Goal: Information Seeking & Learning: Find specific fact

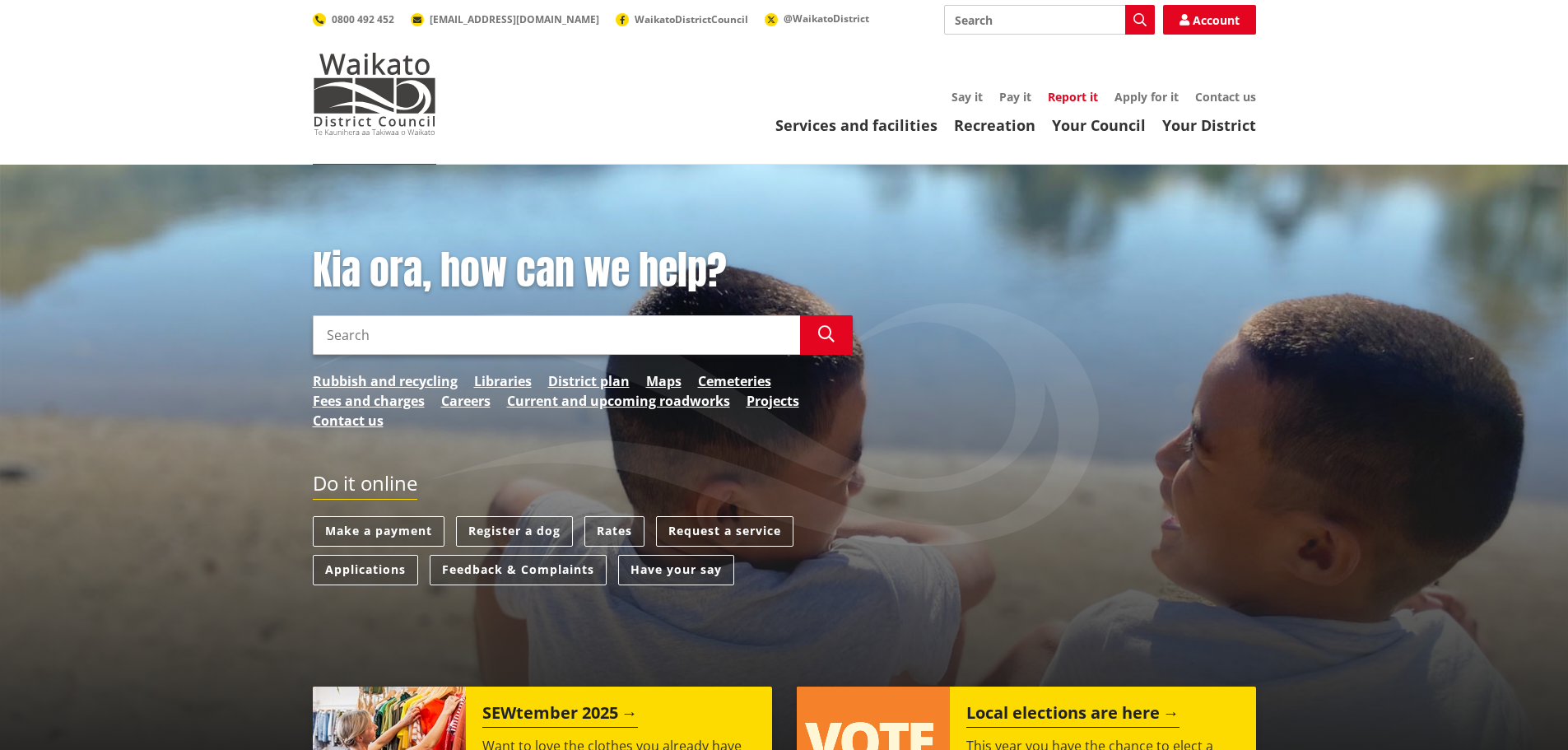
click at [1069, 99] on link "Report it" at bounding box center [1072, 97] width 50 height 16
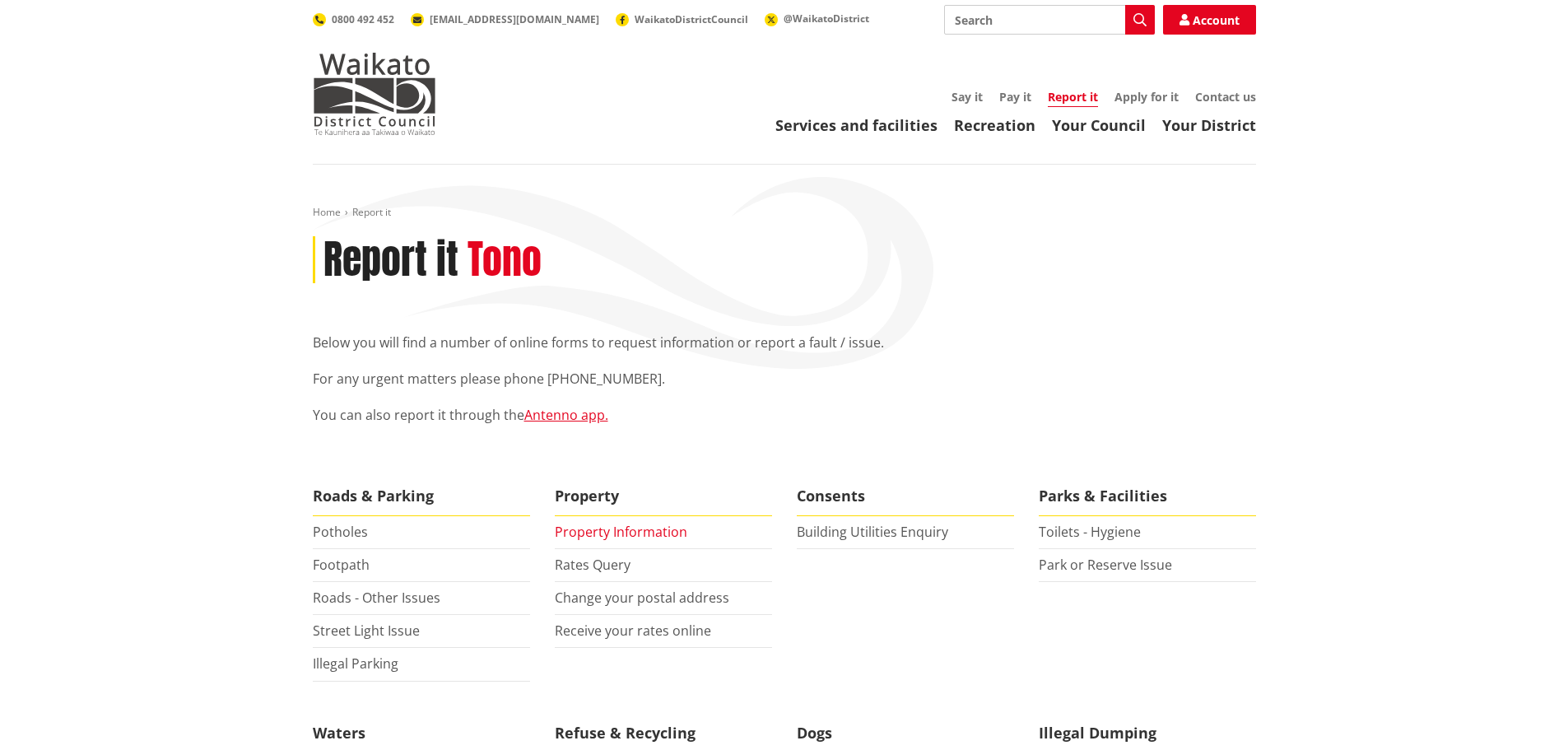
click at [636, 531] on link "Property Information" at bounding box center [621, 531] width 133 height 18
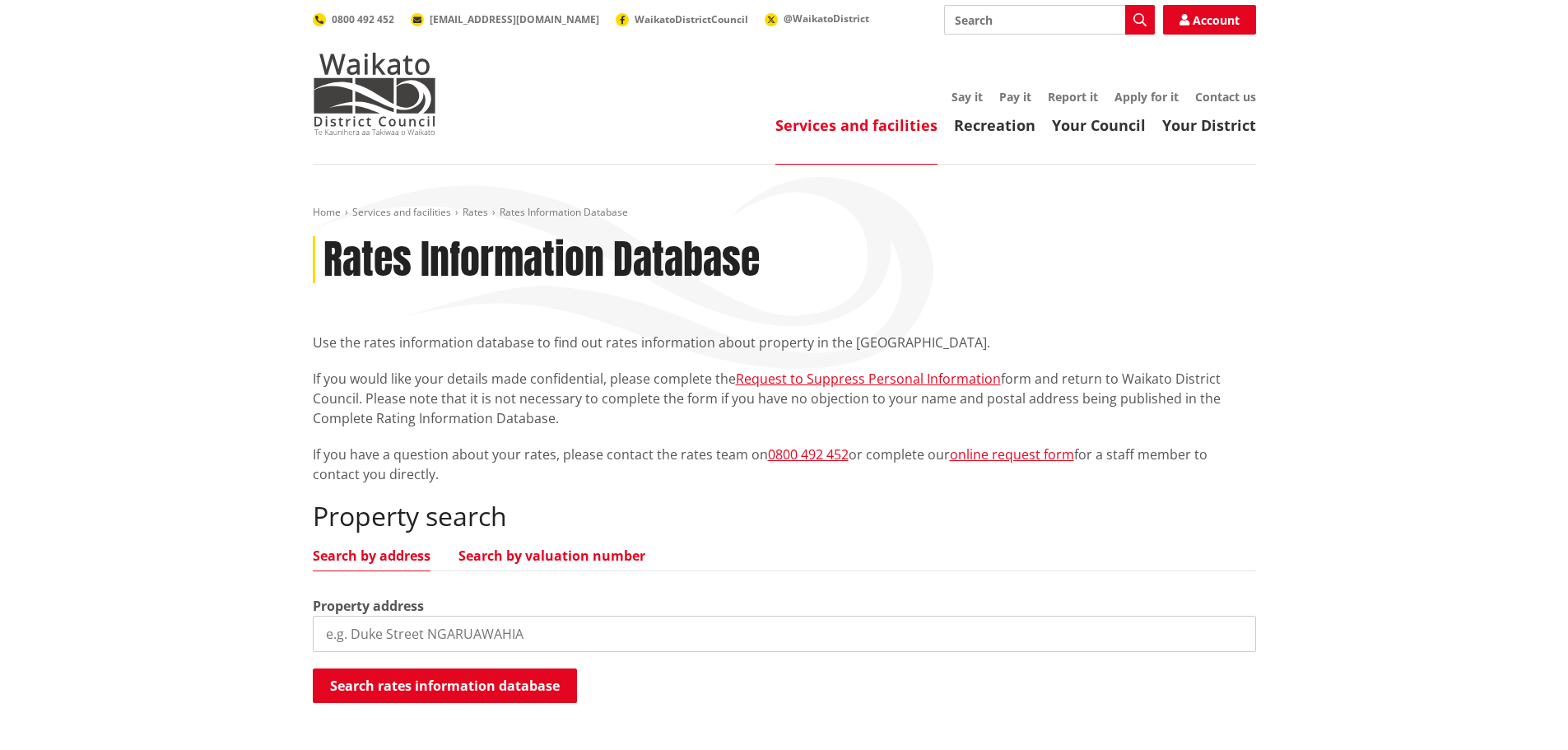
scroll to position [330, 0]
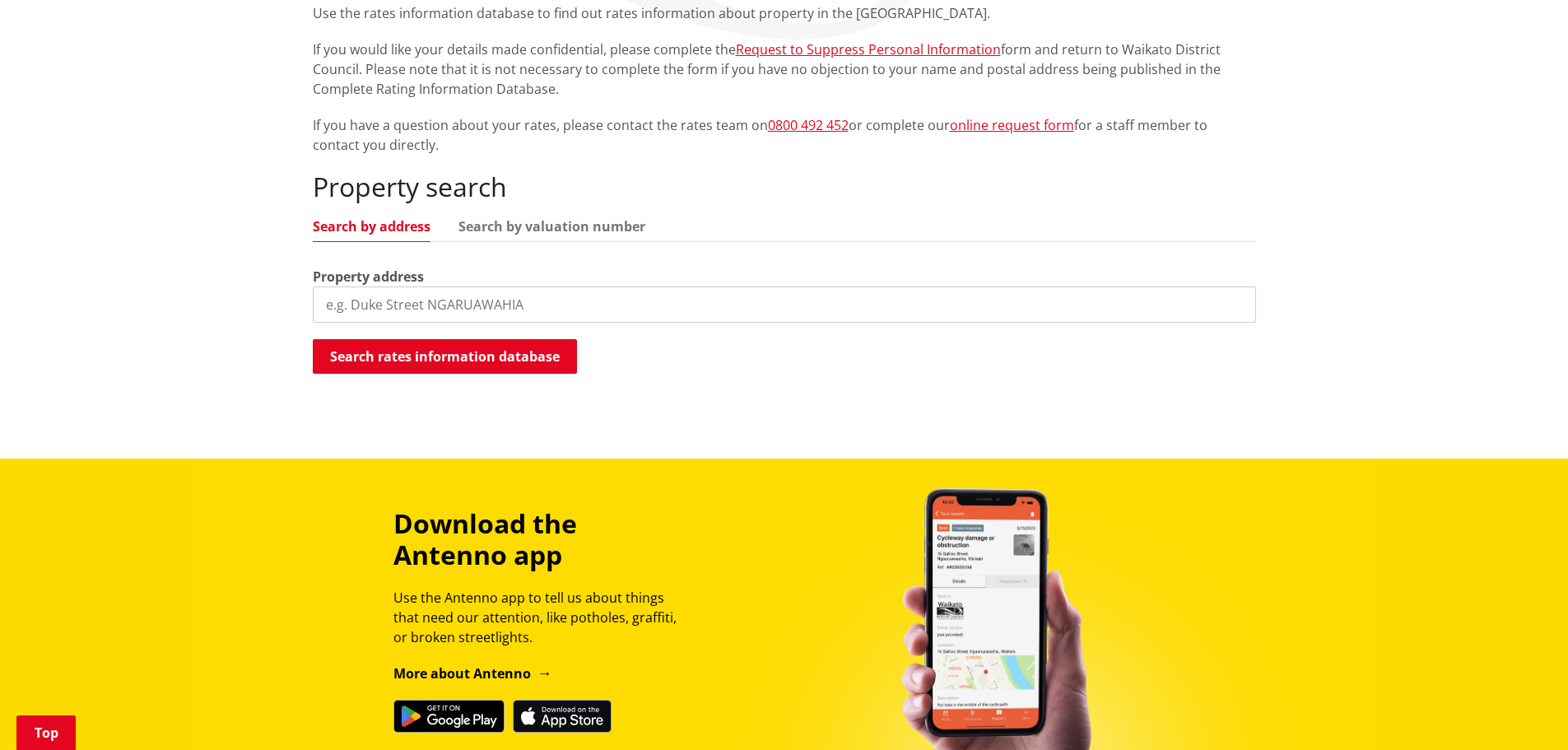
click at [419, 302] on input "search" at bounding box center [784, 304] width 944 height 36
type input "741a waitetuna valley road"
click at [428, 351] on button "Search rates information database" at bounding box center [445, 357] width 264 height 35
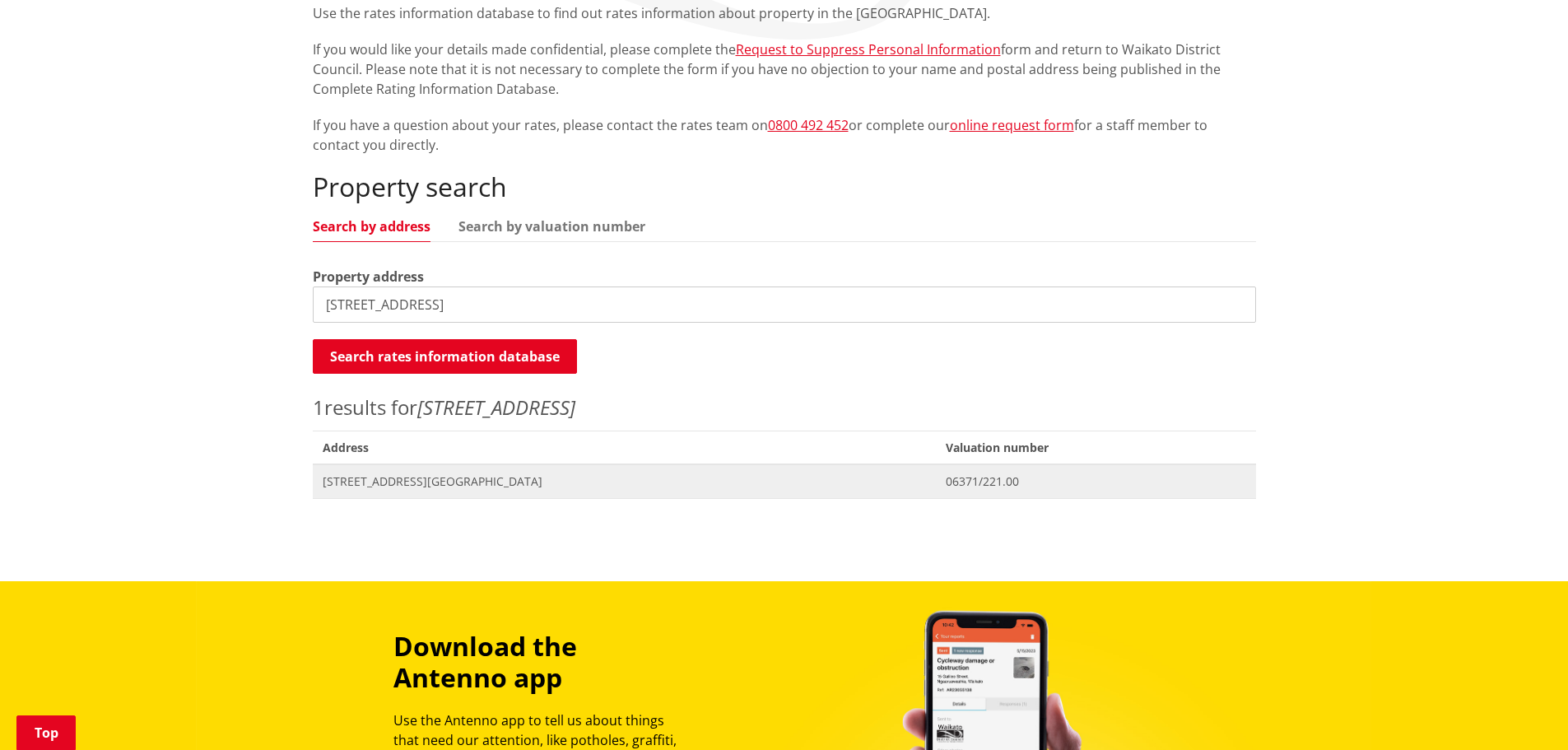
click at [466, 483] on span "[STREET_ADDRESS][GEOGRAPHIC_DATA]" at bounding box center [624, 481] width 604 height 17
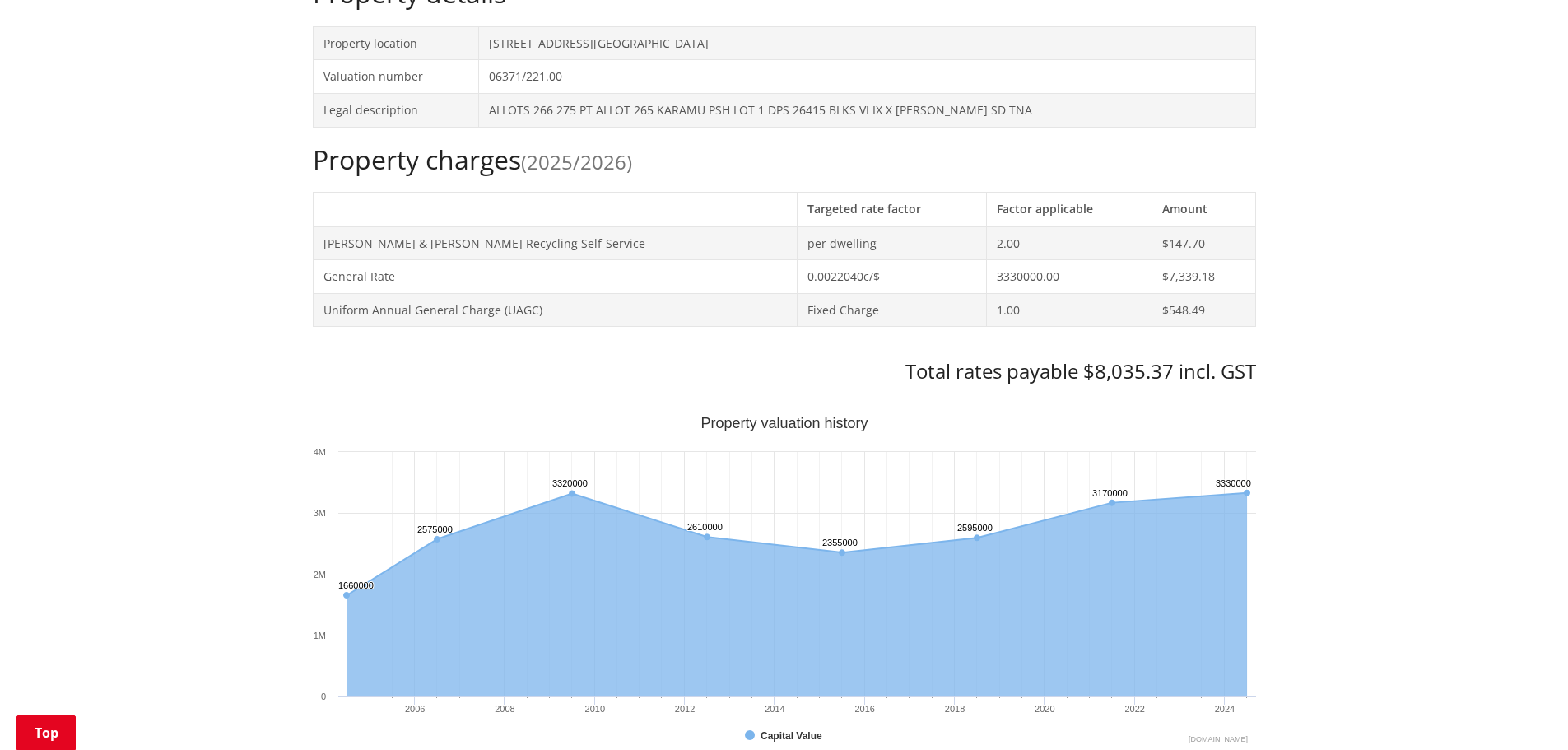
scroll to position [330, 0]
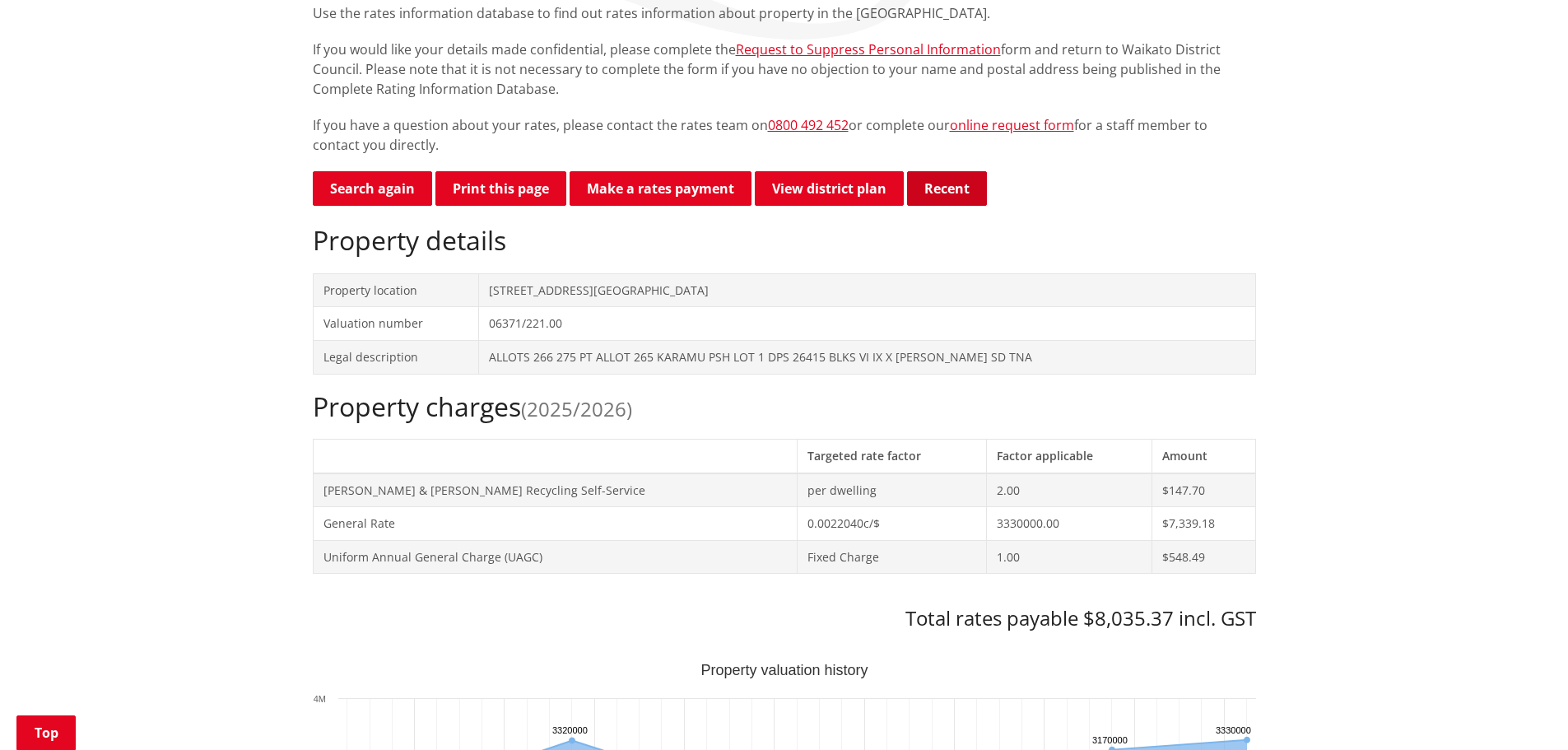
click at [930, 184] on button "Recent" at bounding box center [946, 189] width 80 height 35
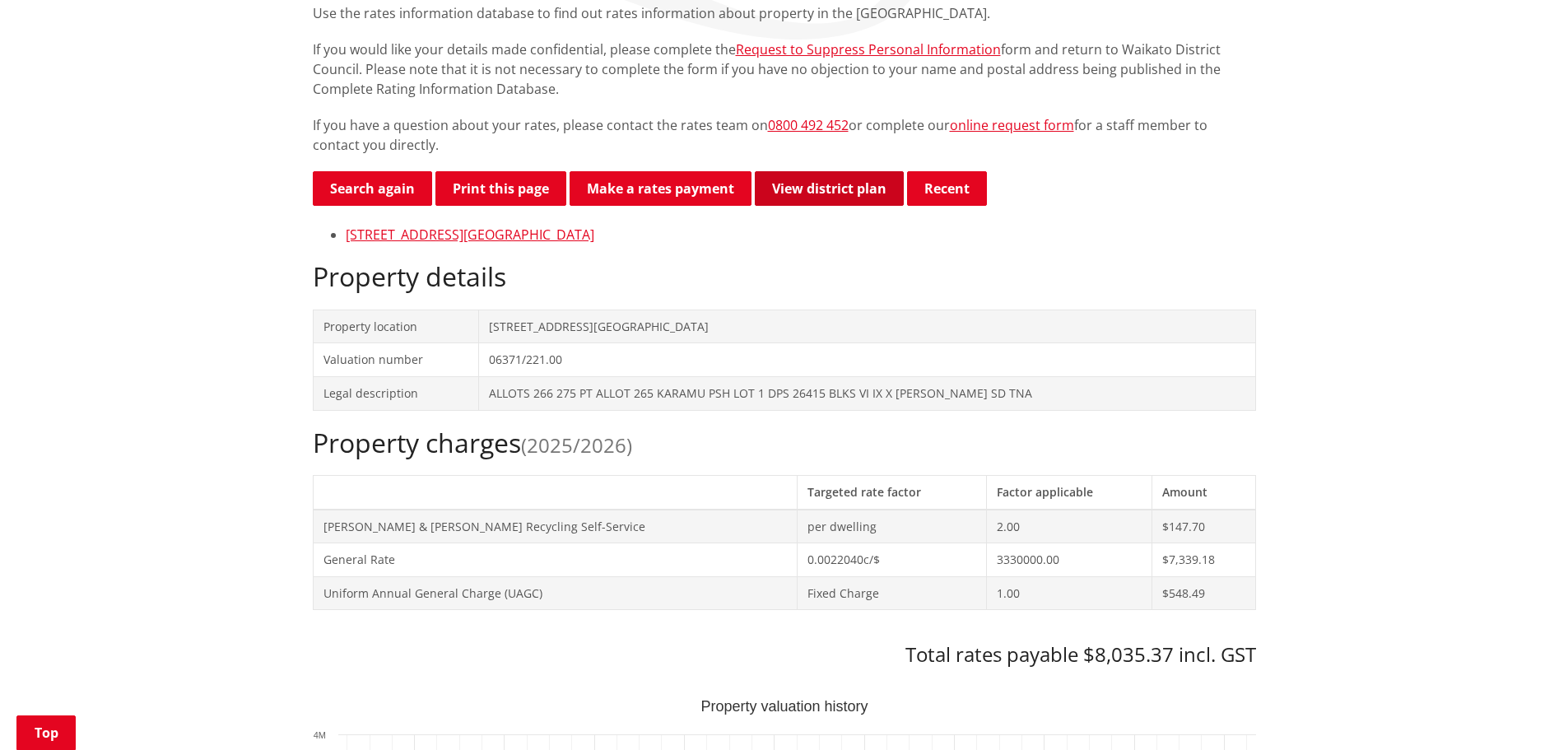
click at [844, 190] on link "View district plan" at bounding box center [829, 189] width 149 height 35
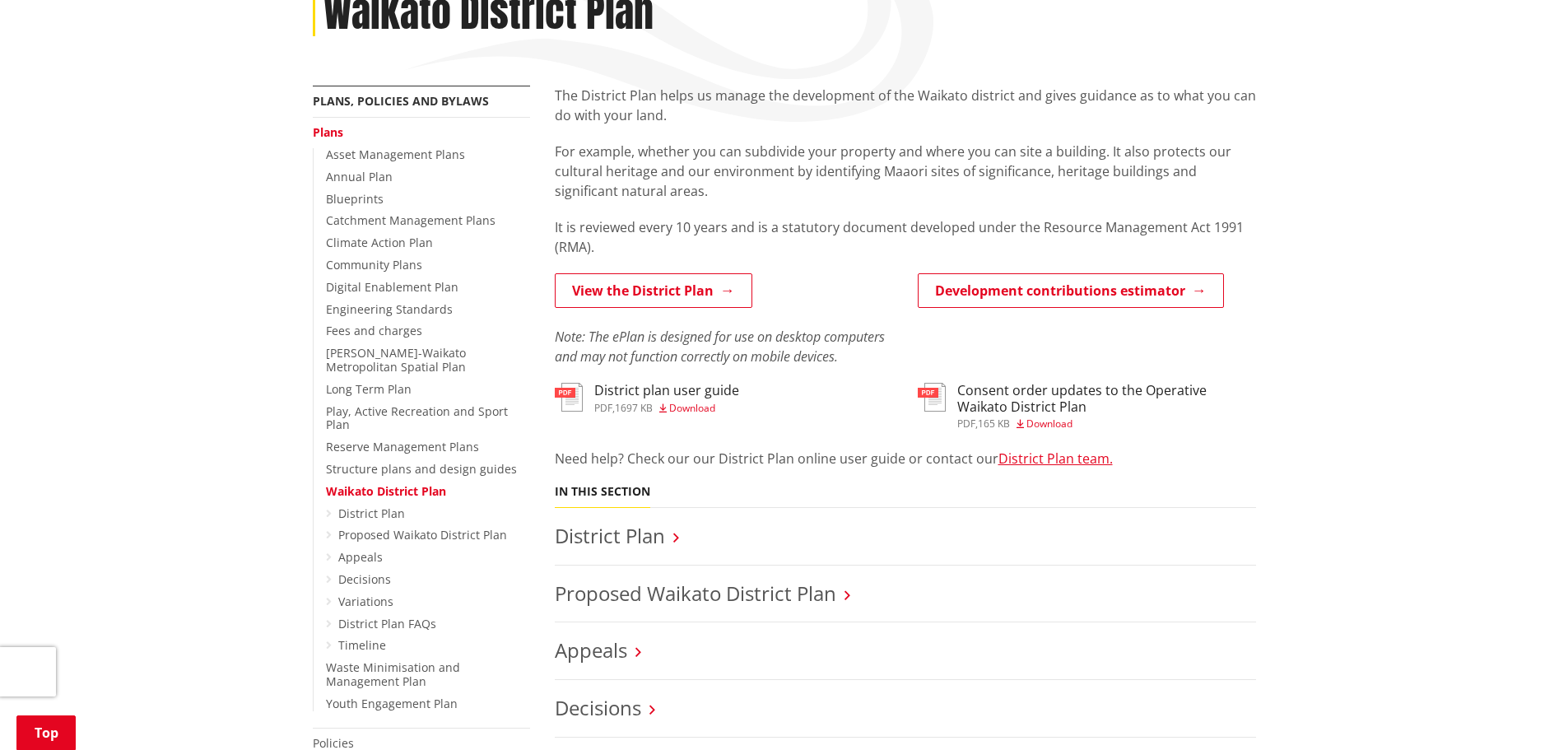
scroll to position [494, 0]
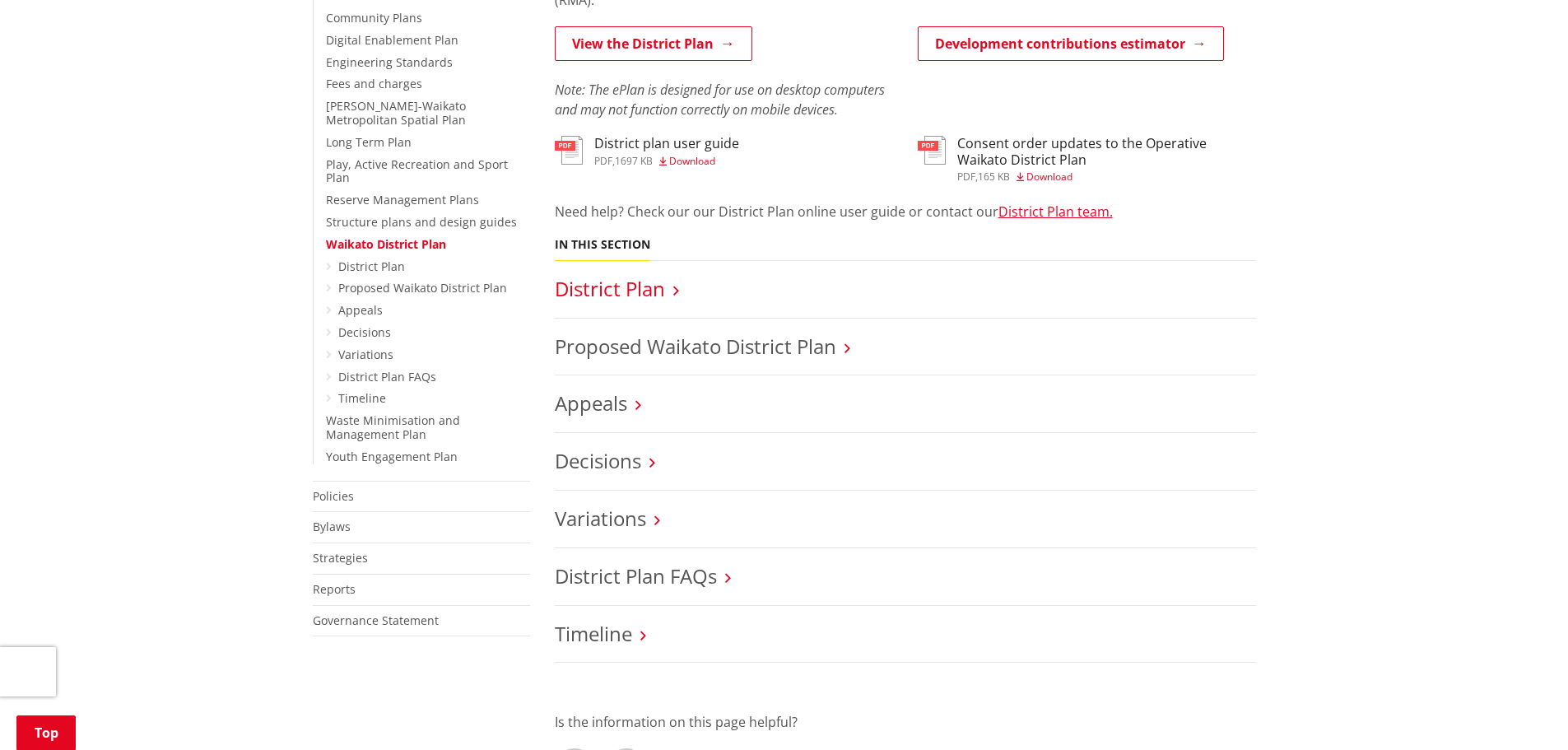
click at [653, 291] on link "District Plan" at bounding box center [610, 288] width 110 height 27
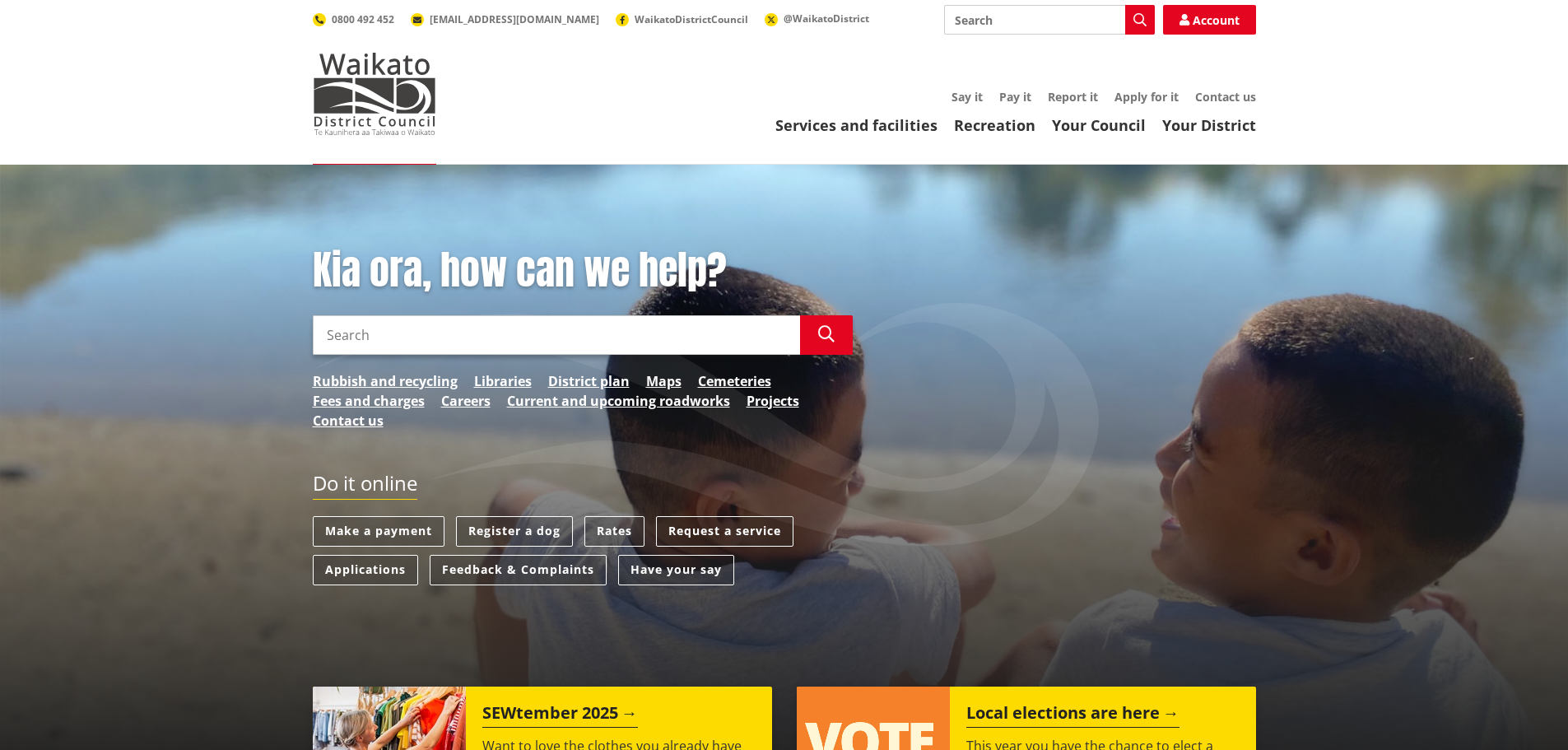
scroll to position [82, 0]
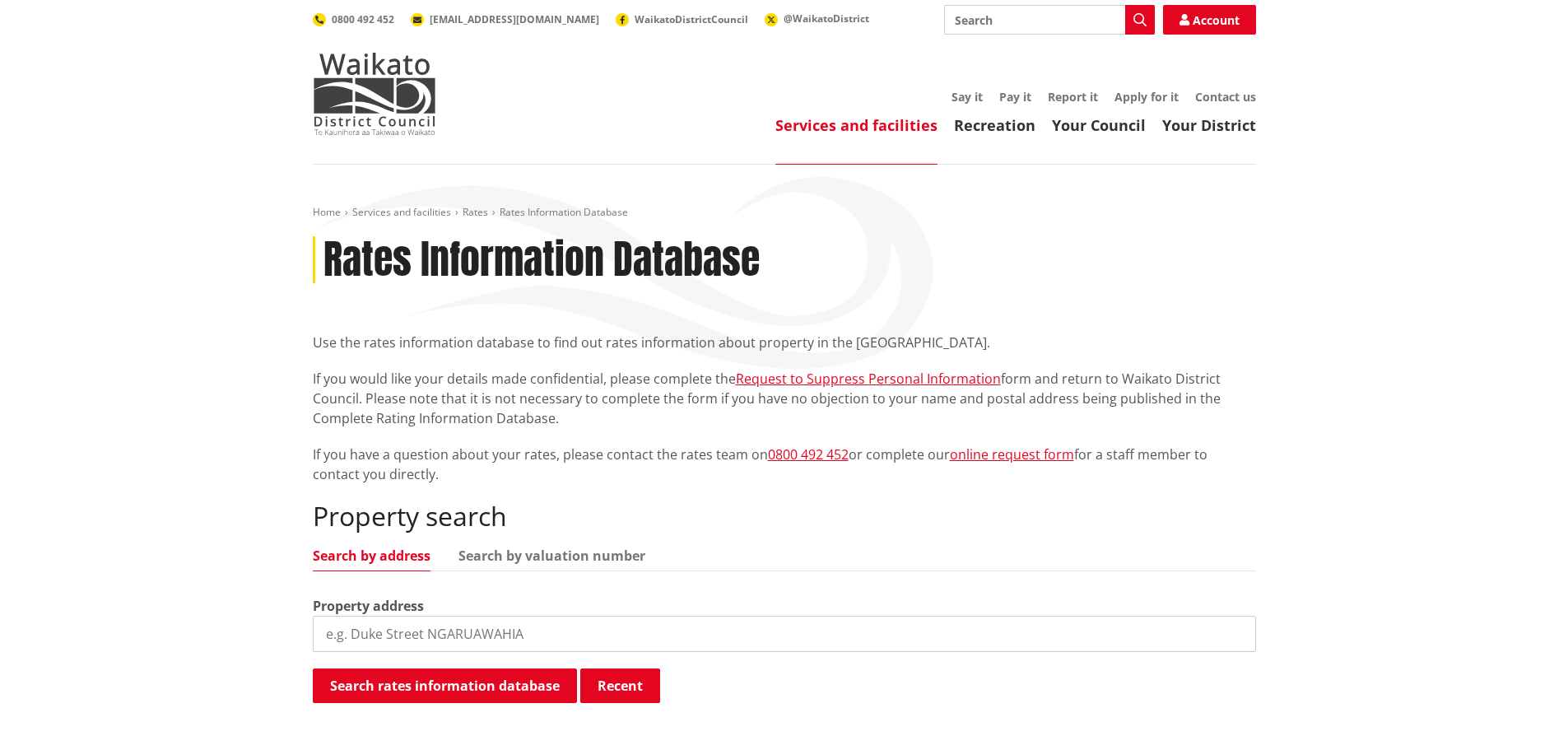
click at [991, 23] on input "Search" at bounding box center [1049, 20] width 211 height 30
type input "record of title reference"
click at [1133, 24] on icon "button" at bounding box center [1139, 19] width 13 height 13
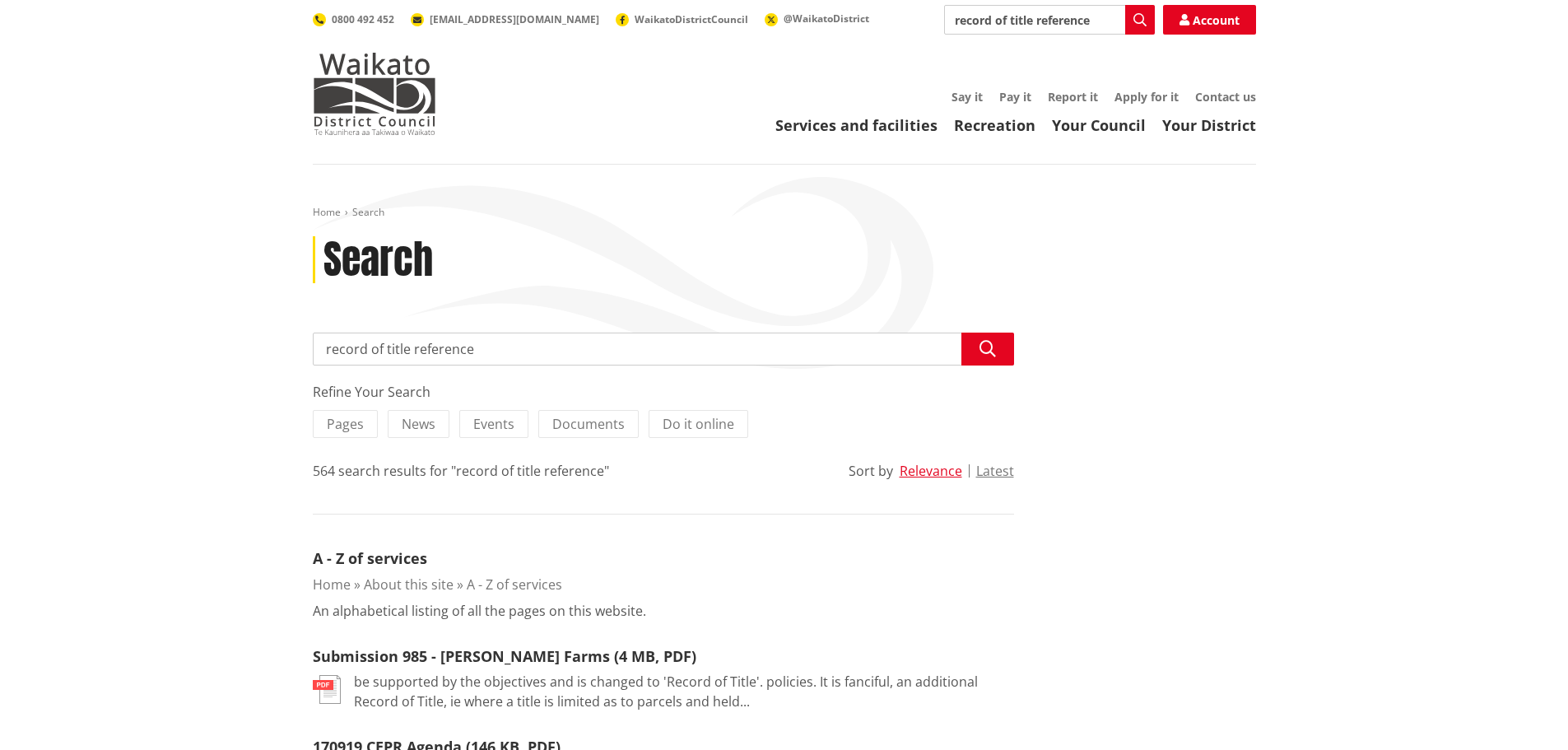
click at [501, 352] on input "record of title reference" at bounding box center [664, 349] width 701 height 33
click at [499, 349] on input "record of title reference 741 awa" at bounding box center [664, 349] width 701 height 33
click at [533, 356] on input "record of title reference 741a wa" at bounding box center [664, 349] width 701 height 33
type input "record of title reference 741a waitetuna valley road"
click at [989, 351] on icon "button" at bounding box center [987, 349] width 17 height 17
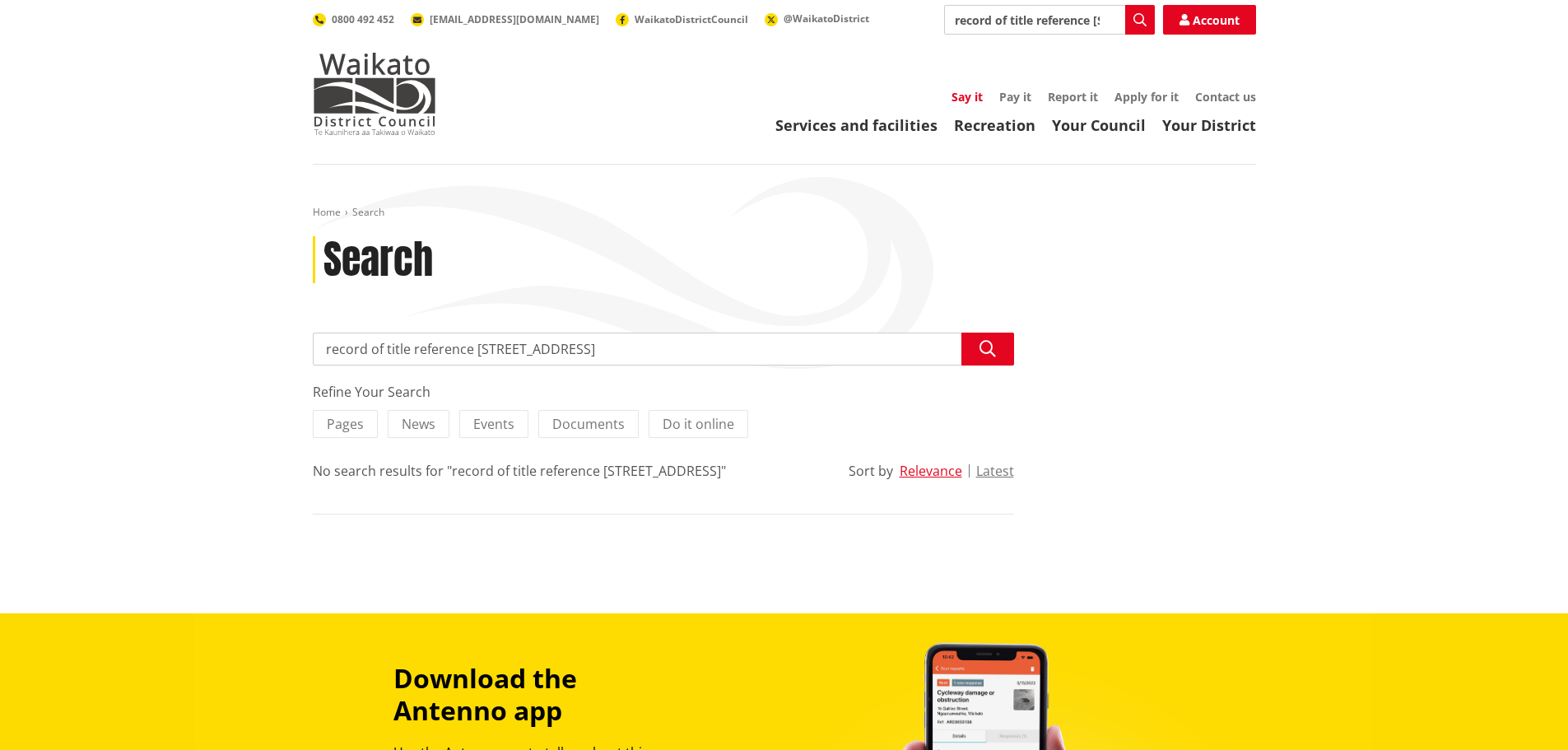
click at [958, 94] on link "Say it" at bounding box center [967, 97] width 31 height 16
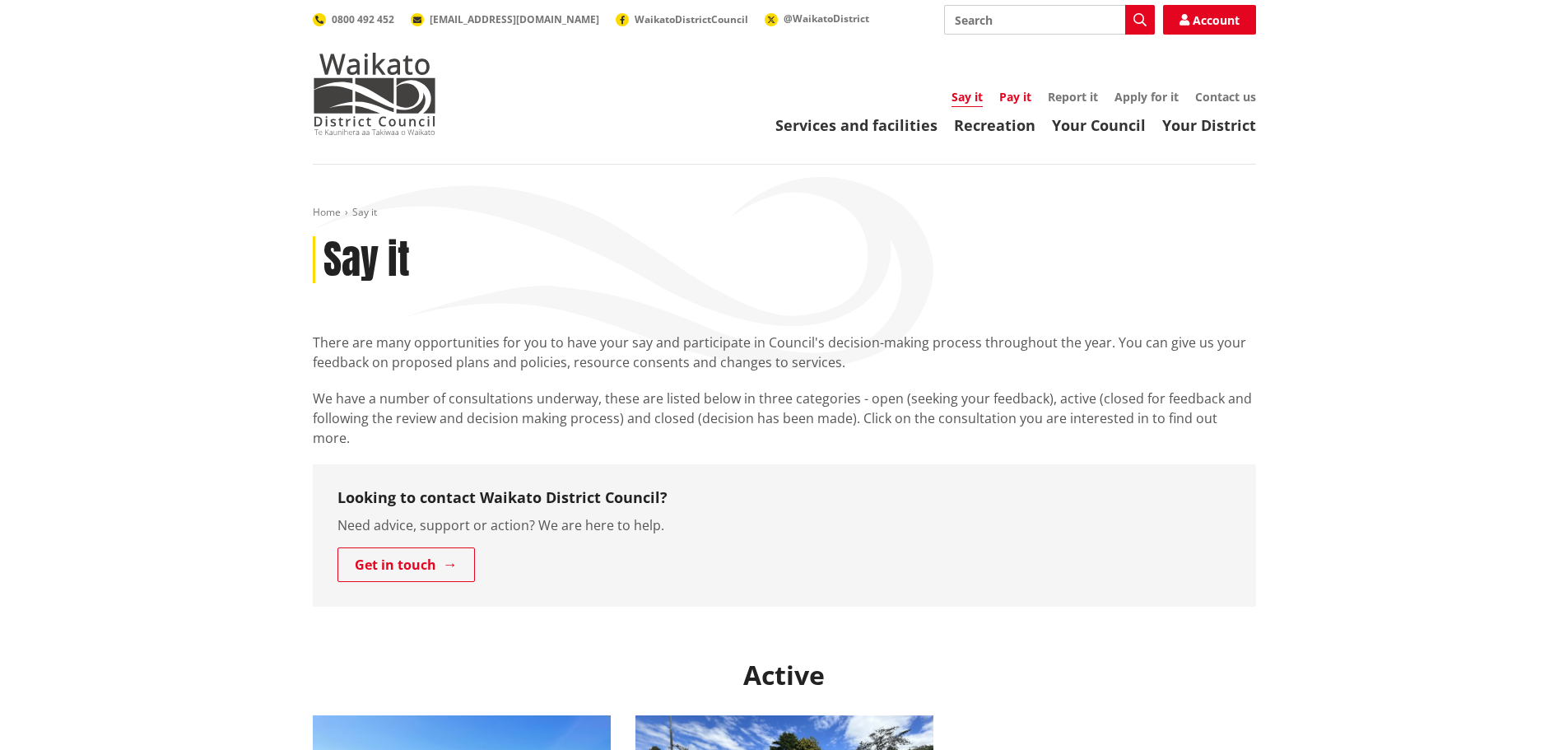
click at [1014, 100] on link "Pay it" at bounding box center [1015, 97] width 32 height 16
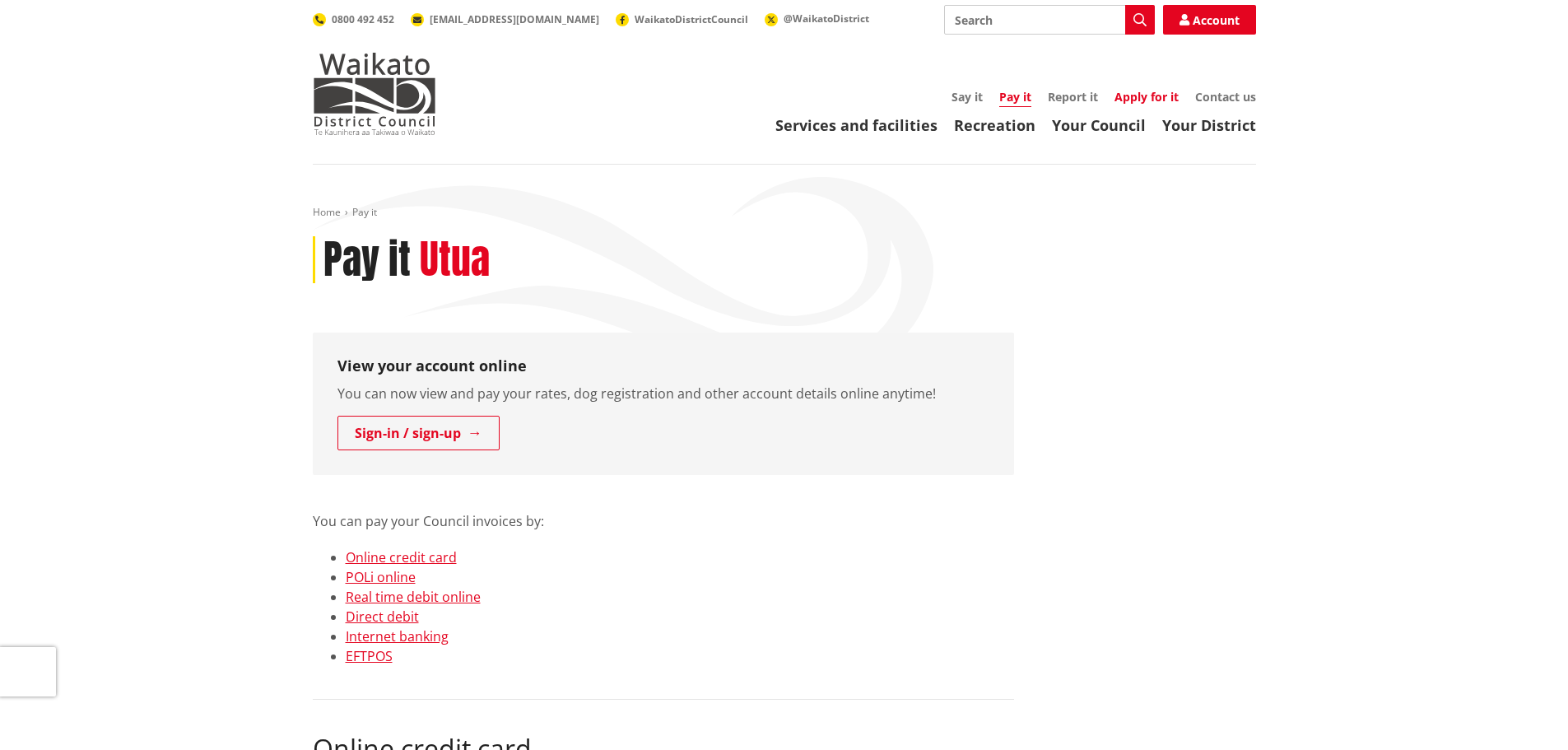
click at [1143, 95] on link "Apply for it" at bounding box center [1146, 97] width 64 height 16
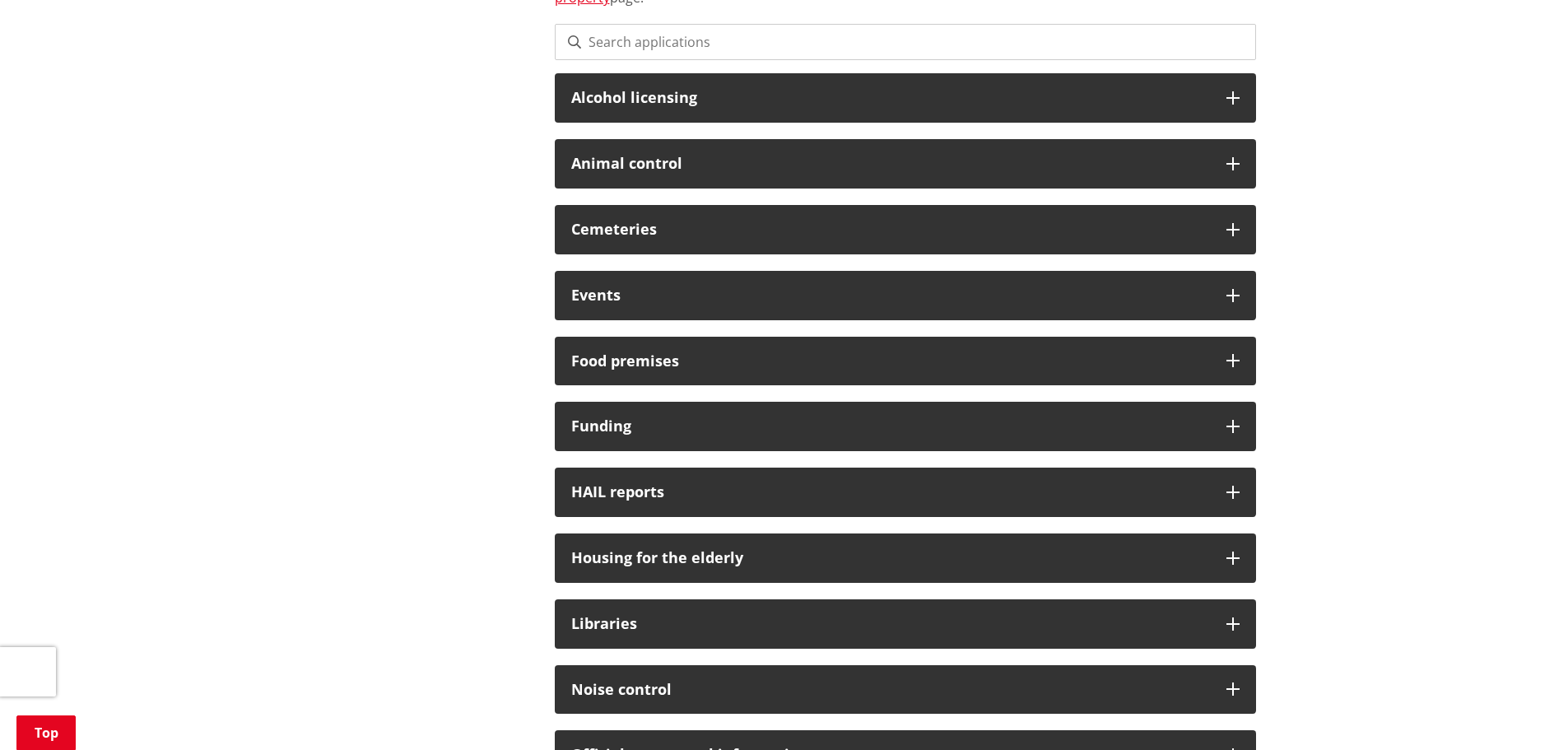
scroll to position [576, 0]
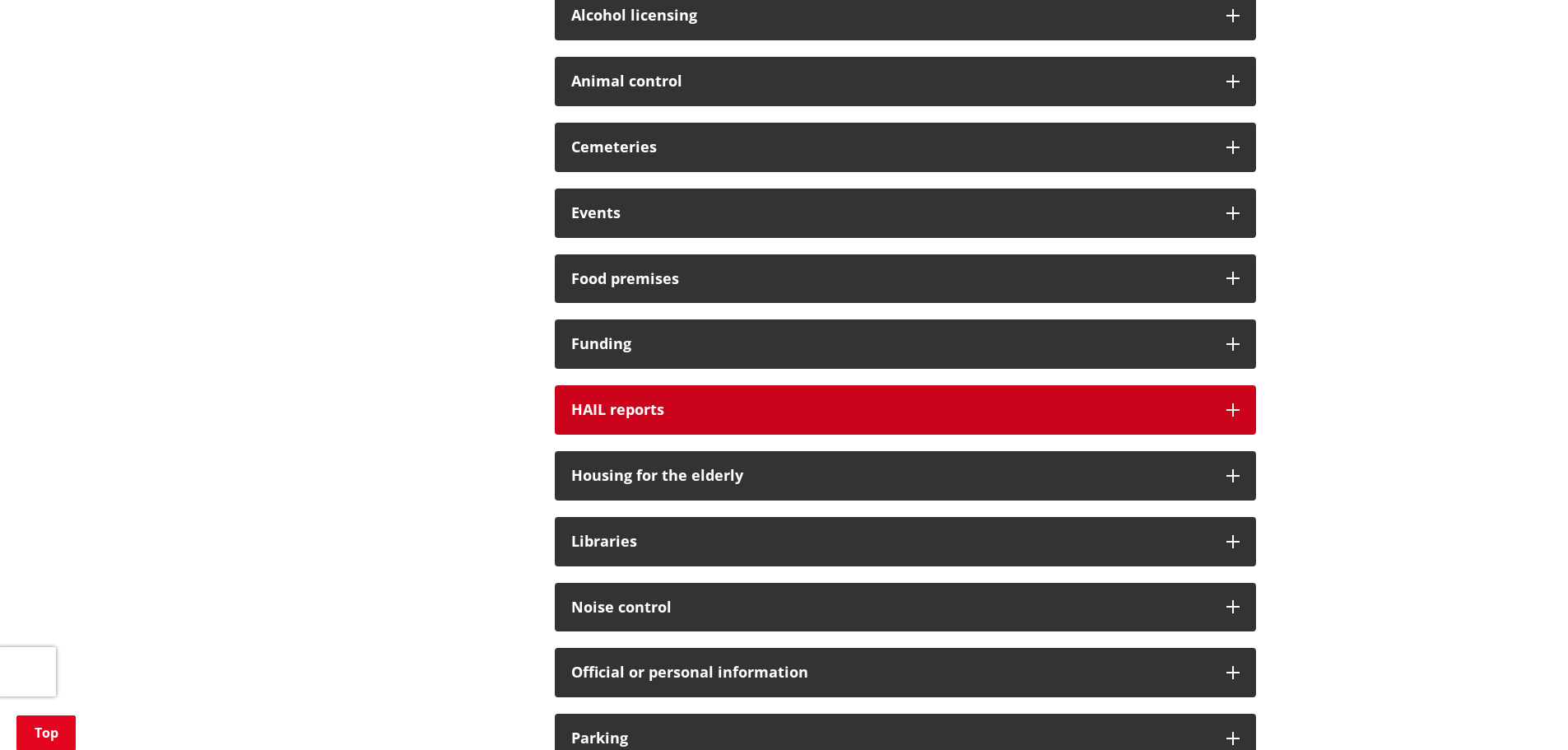
click at [1049, 409] on h3 "HAIL reports" at bounding box center [890, 409] width 638 height 17
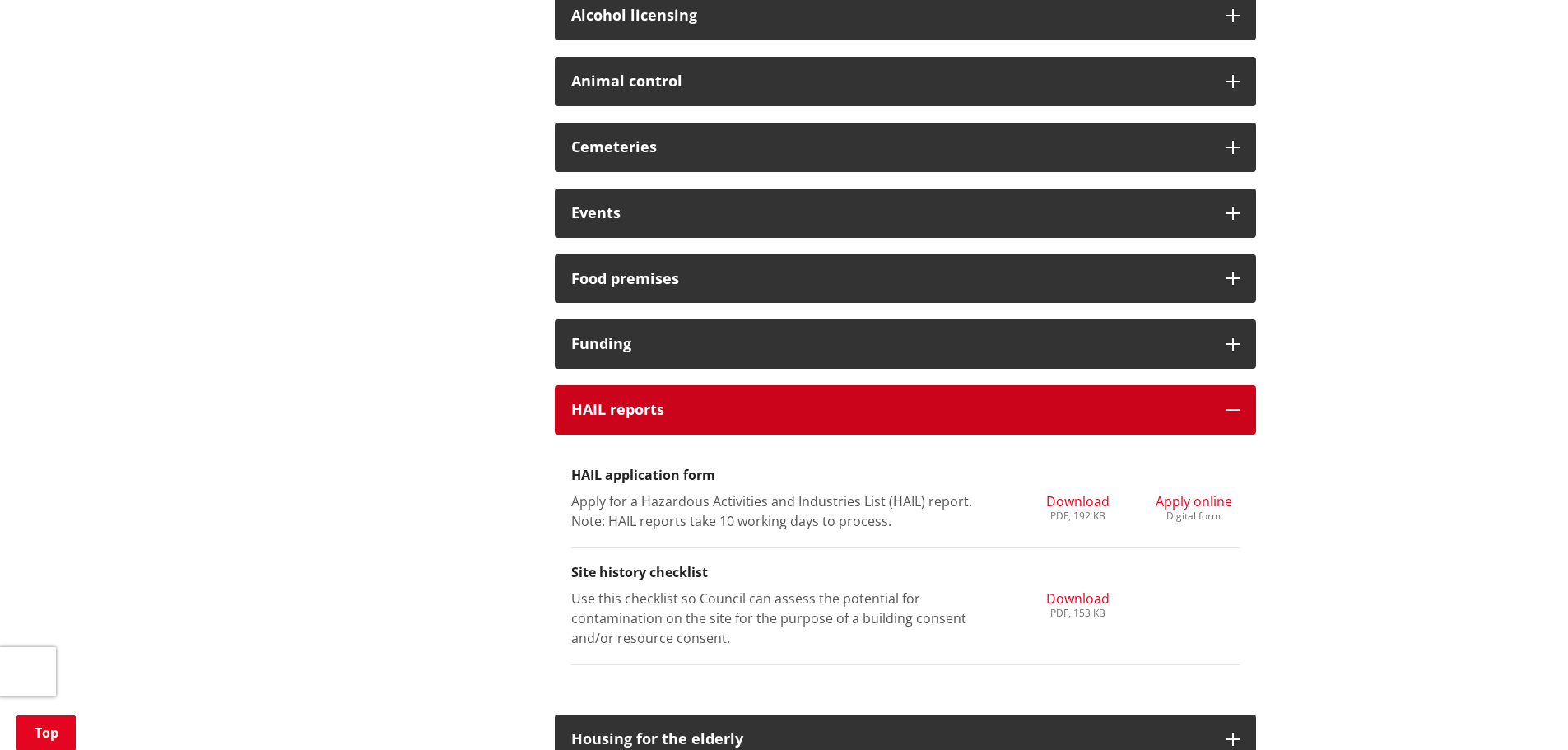
click at [1049, 405] on h3 "HAIL reports" at bounding box center [890, 409] width 638 height 17
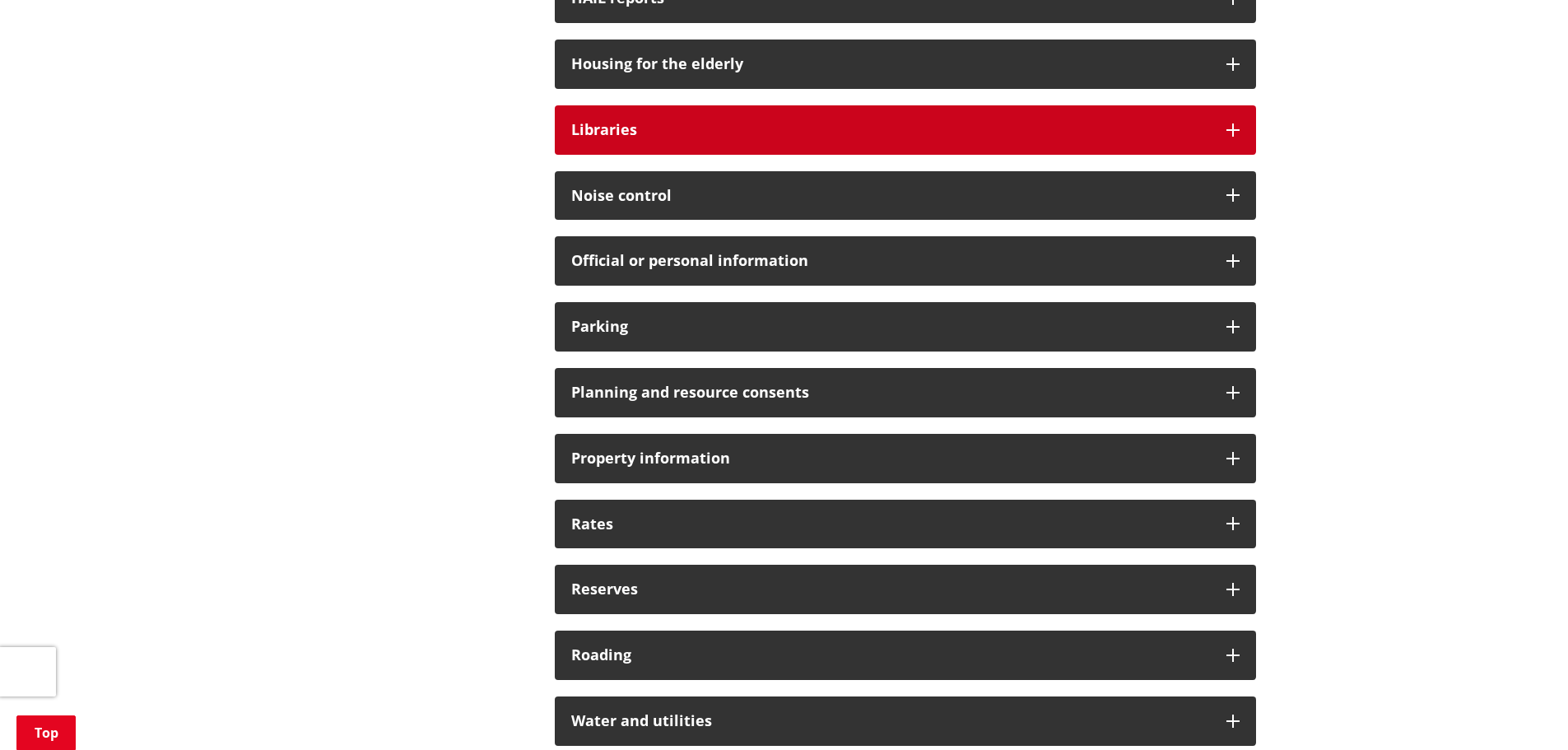
scroll to position [1070, 0]
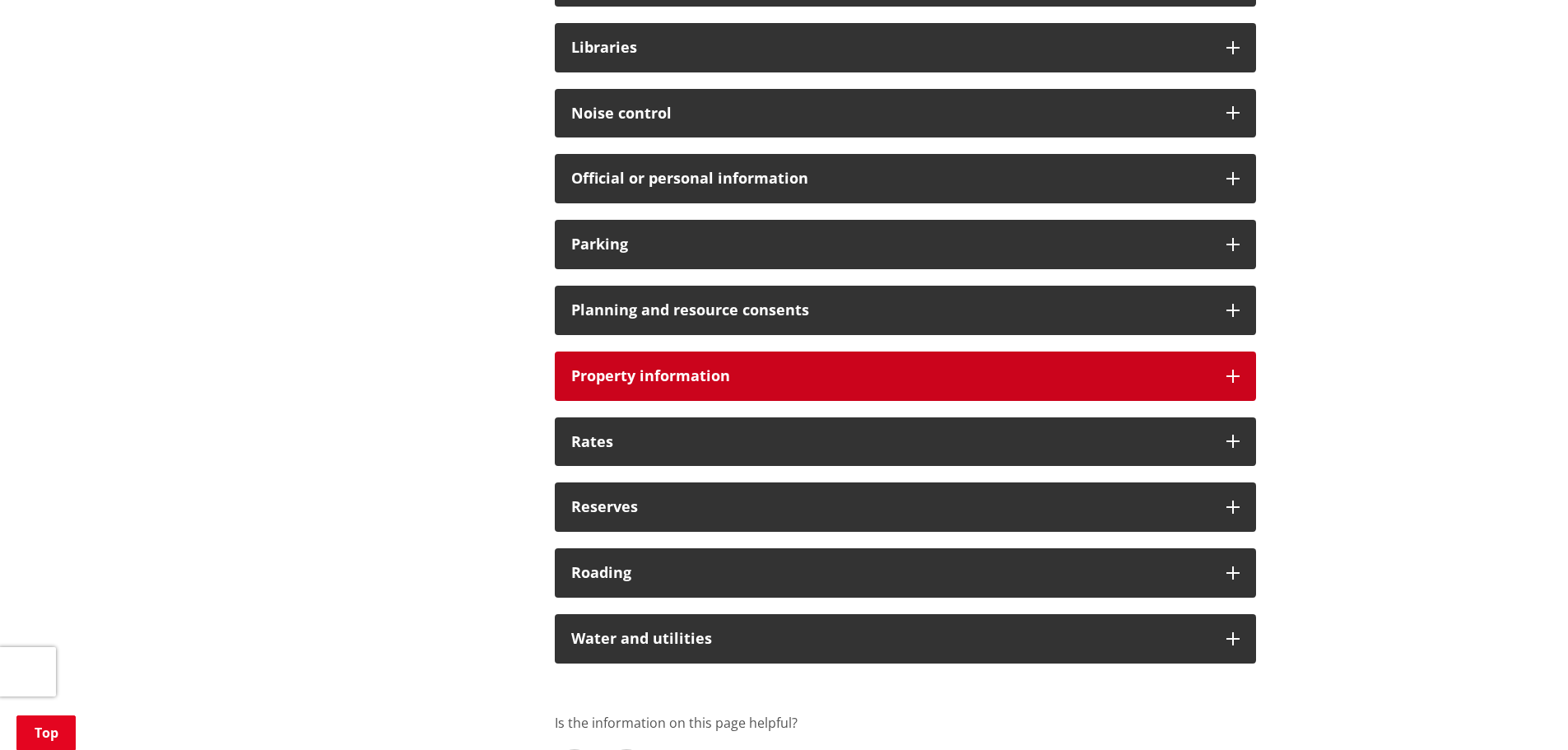
click at [762, 378] on h3 "Property information" at bounding box center [890, 376] width 638 height 17
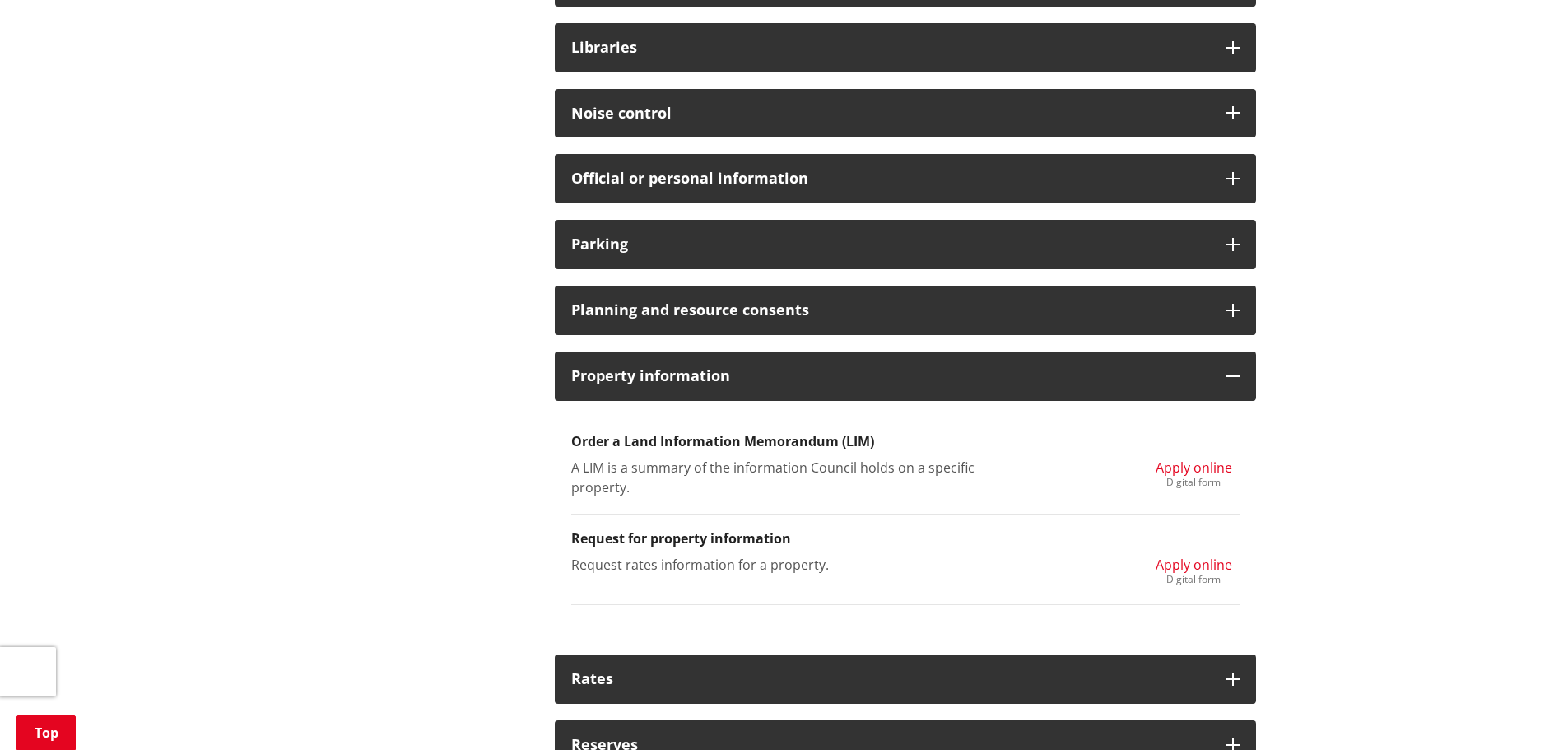
click at [1199, 563] on span "Apply online" at bounding box center [1195, 564] width 77 height 18
